Goal: Task Accomplishment & Management: Use online tool/utility

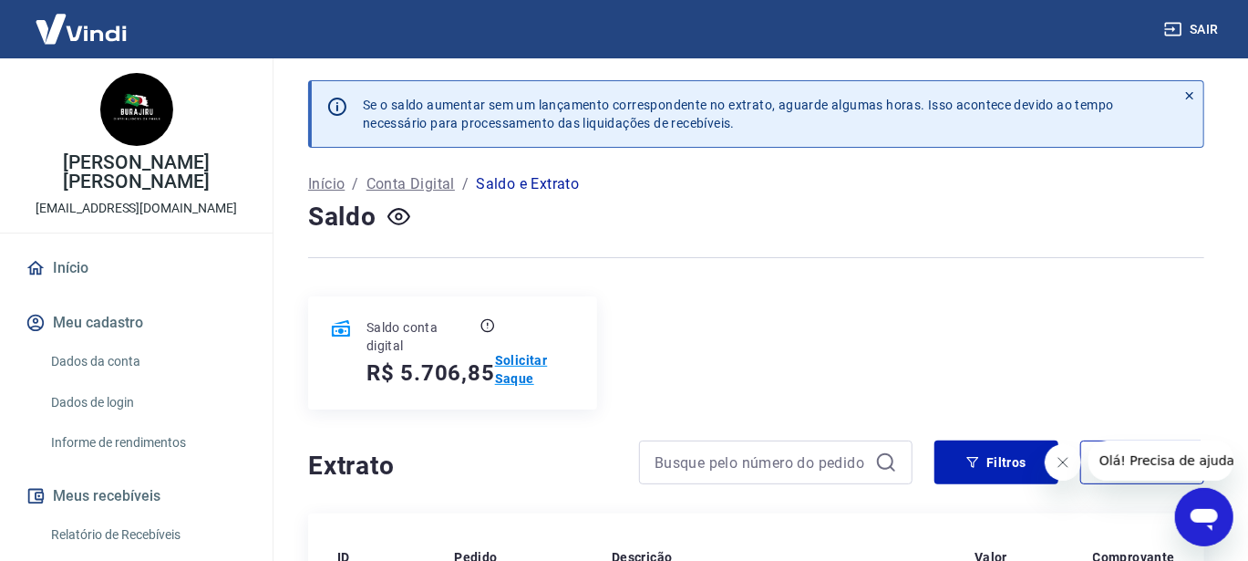
click at [514, 360] on p "Solicitar Saque" at bounding box center [535, 369] width 80 height 36
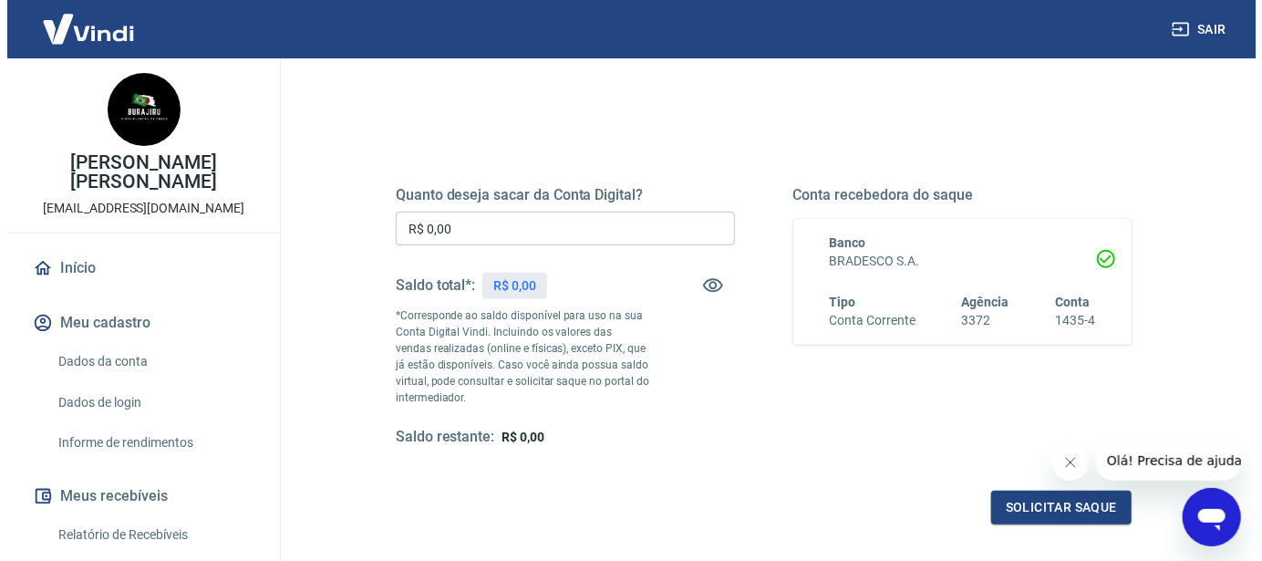
scroll to position [182, 0]
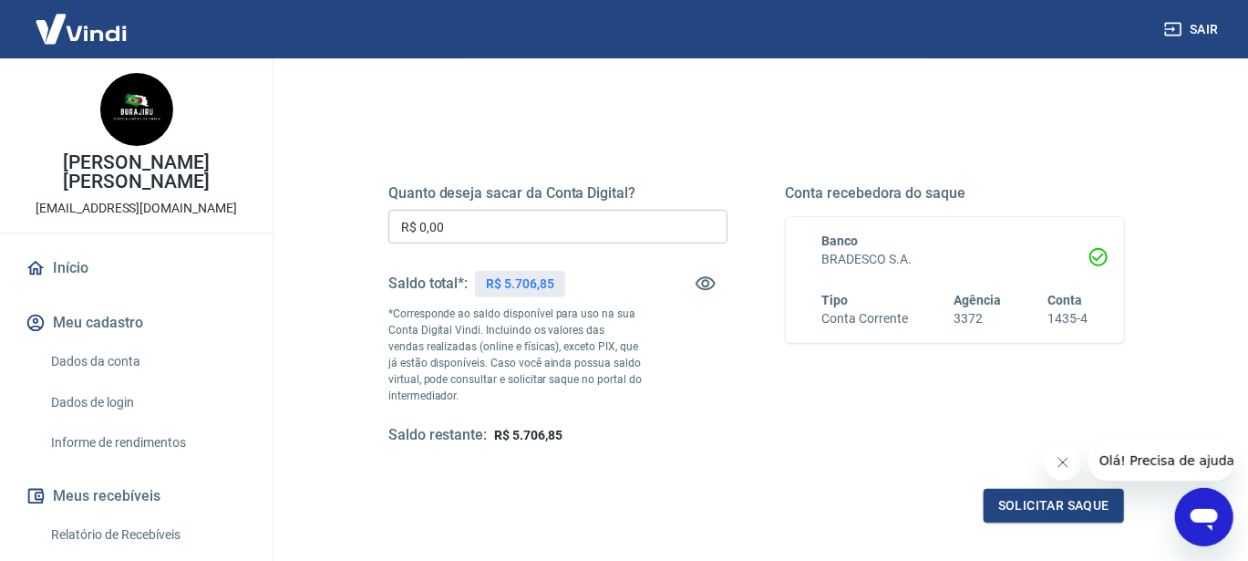
click at [501, 231] on input "R$ 0,00" at bounding box center [557, 227] width 339 height 34
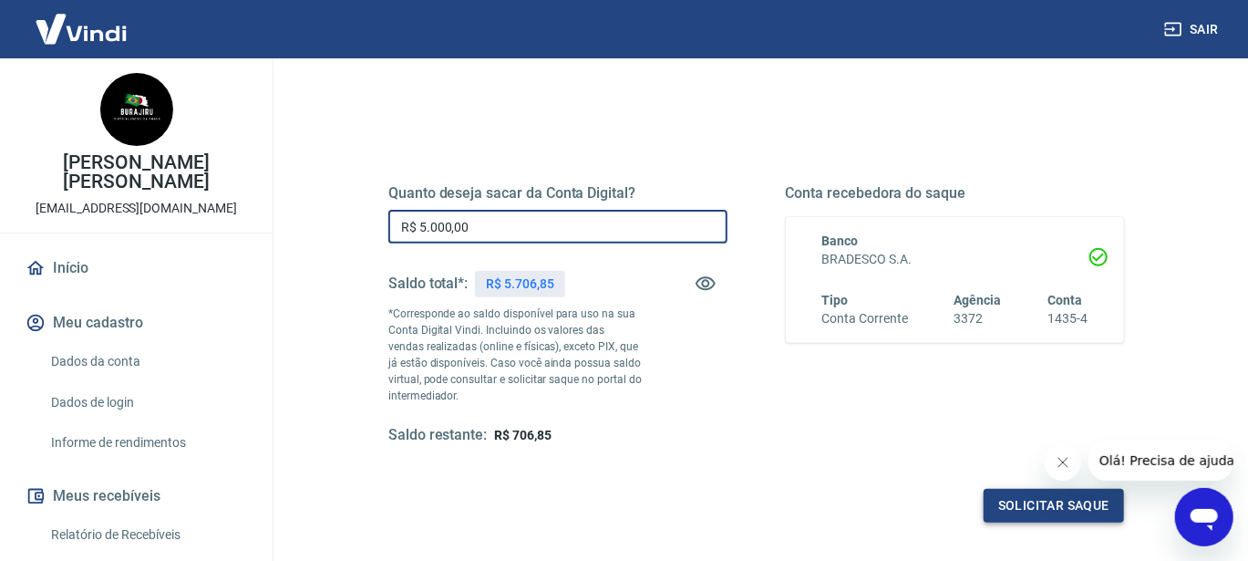
type input "R$ 5.000,00"
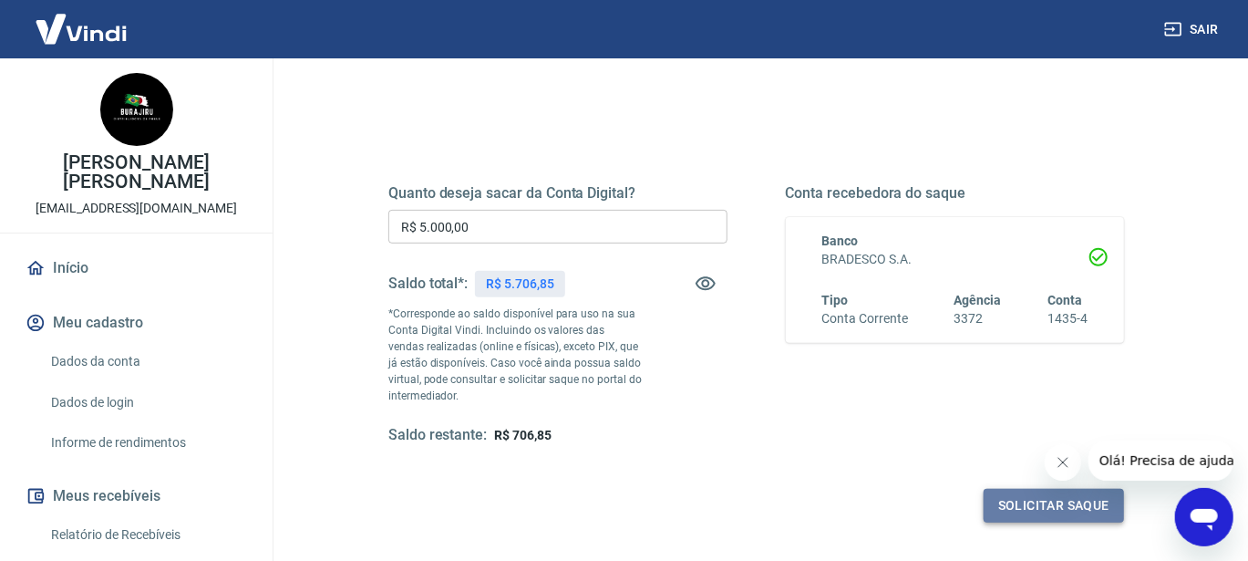
click at [1071, 517] on button "Solicitar saque" at bounding box center [1054, 506] width 140 height 34
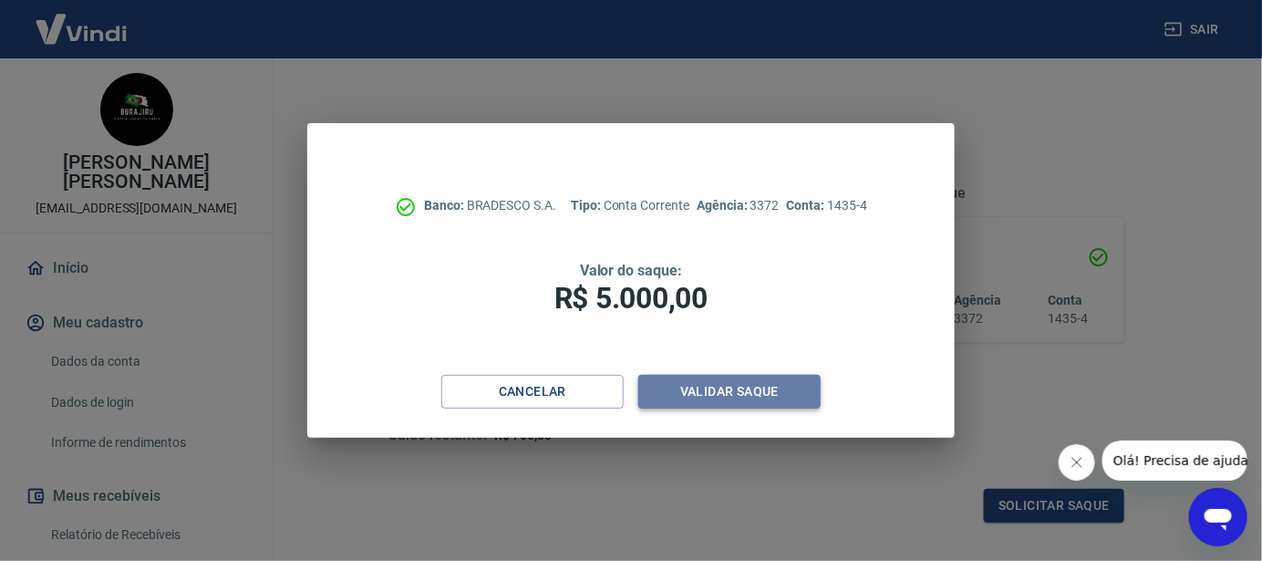
click at [729, 397] on button "Validar saque" at bounding box center [729, 392] width 182 height 34
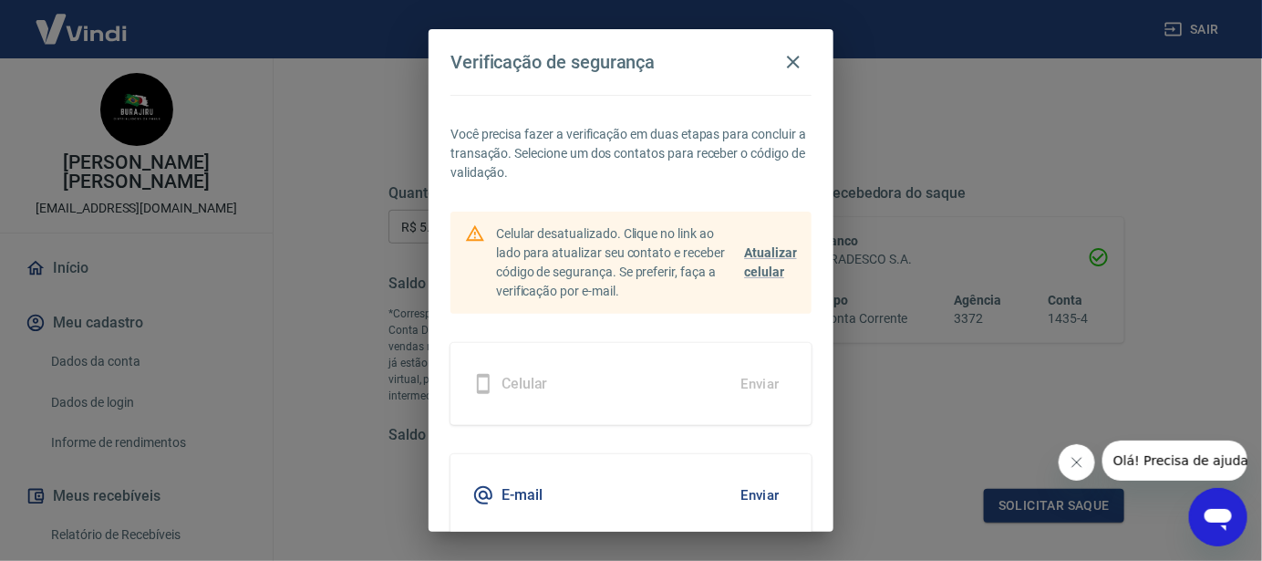
click at [508, 503] on h5 "E-mail" at bounding box center [521, 495] width 41 height 18
click at [743, 491] on button "Enviar" at bounding box center [759, 495] width 59 height 38
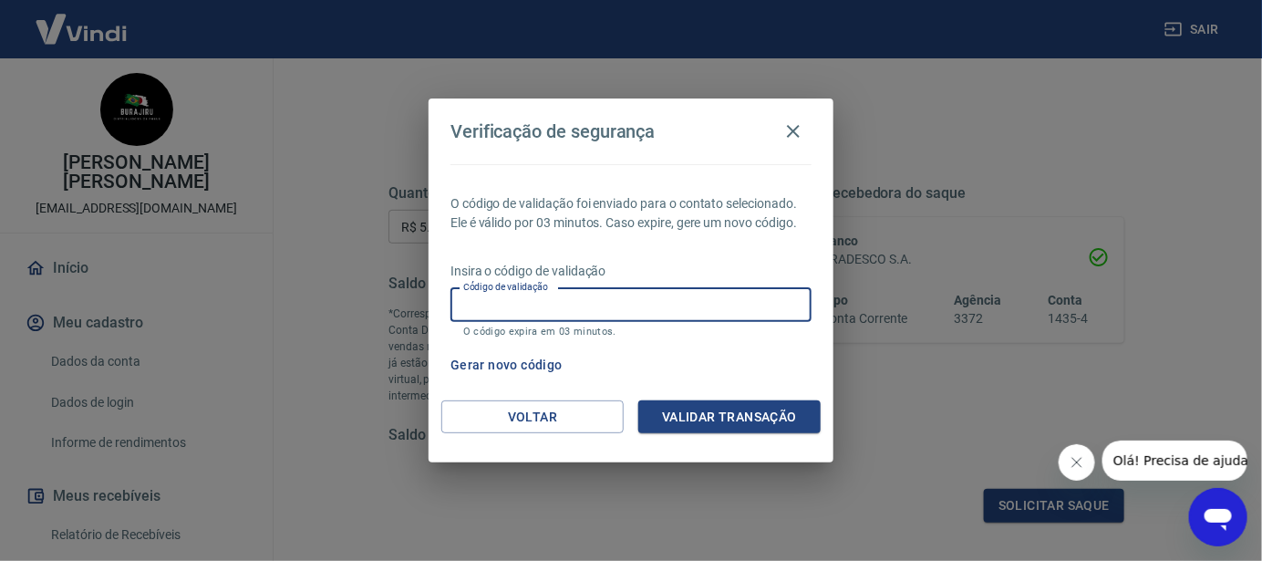
click at [618, 289] on input "Código de validação" at bounding box center [630, 305] width 361 height 34
click at [617, 292] on input "Código de validação" at bounding box center [630, 305] width 361 height 34
type input "587052"
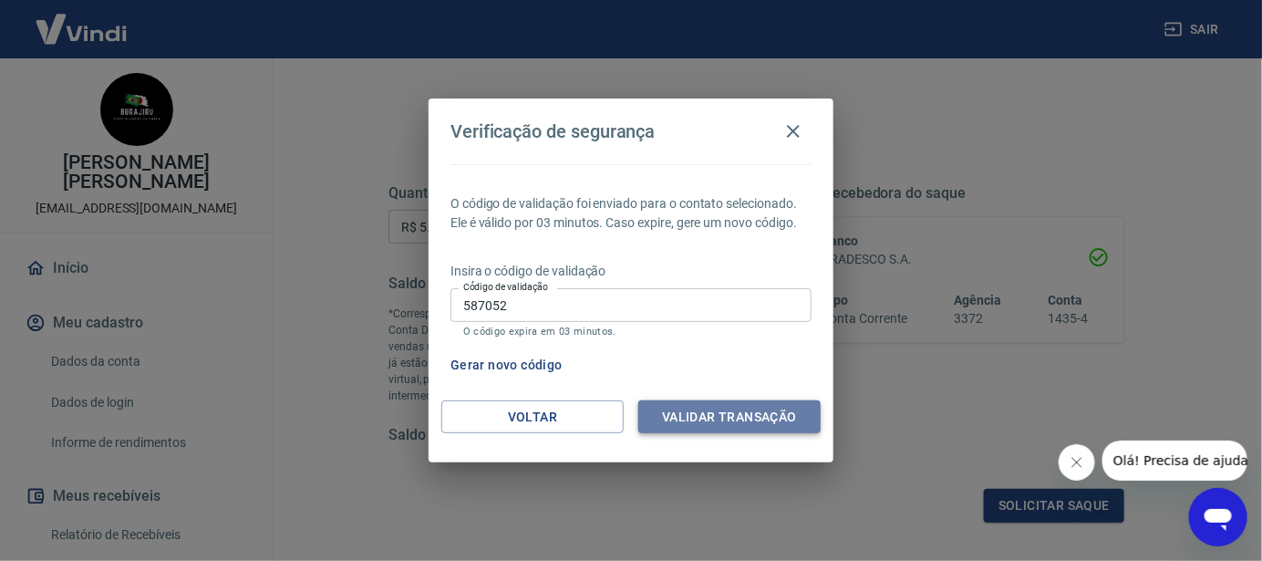
click at [718, 421] on button "Validar transação" at bounding box center [729, 417] width 182 height 34
